Goal: Unclear

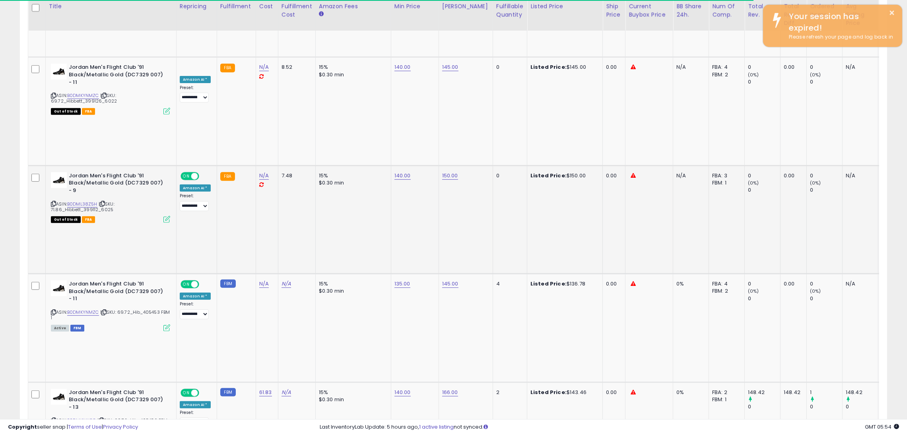
scroll to position [163, 504]
